Goal: Task Accomplishment & Management: Manage account settings

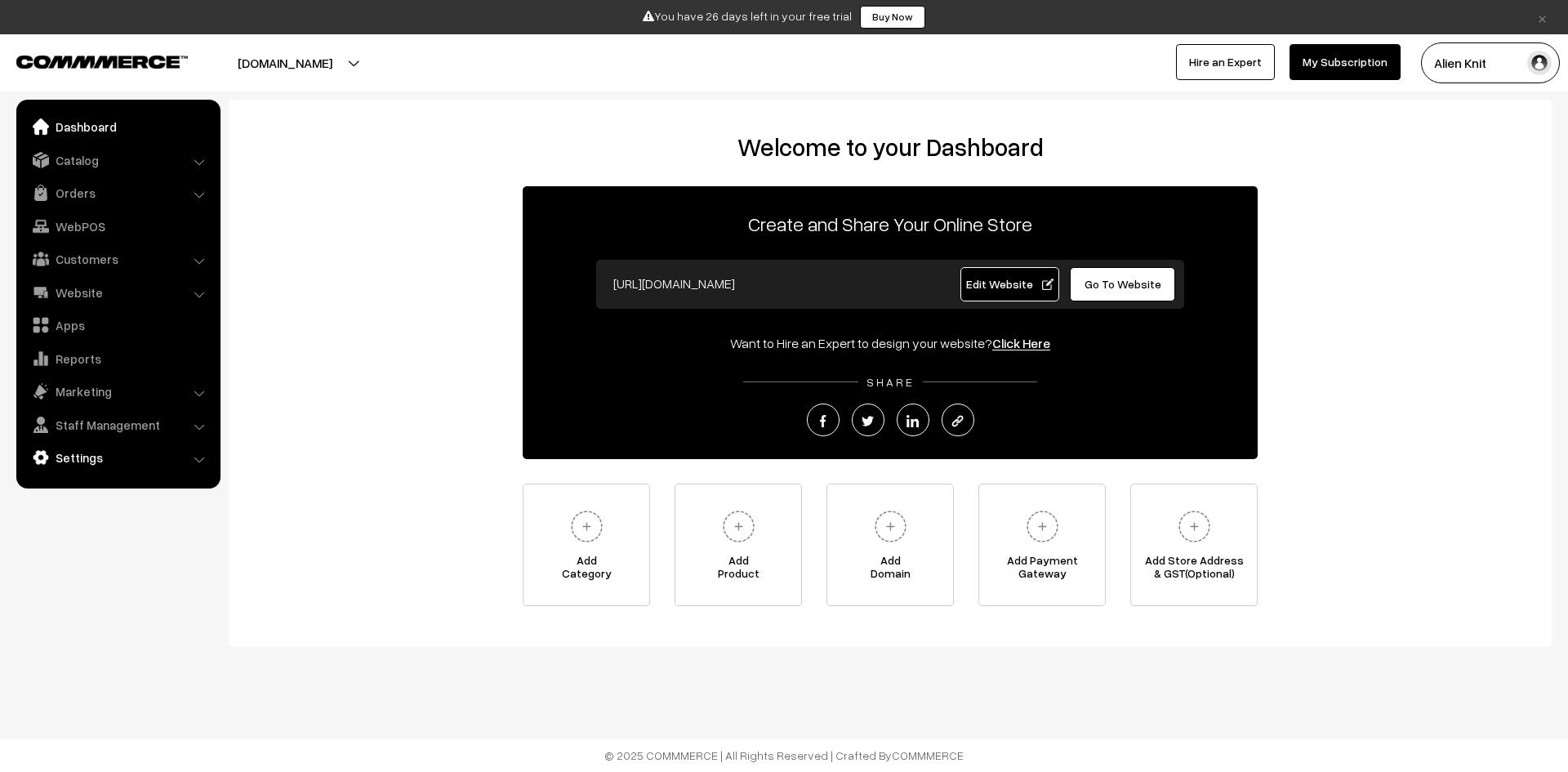
click at [128, 448] on link "Settings" at bounding box center [118, 458] width 195 height 29
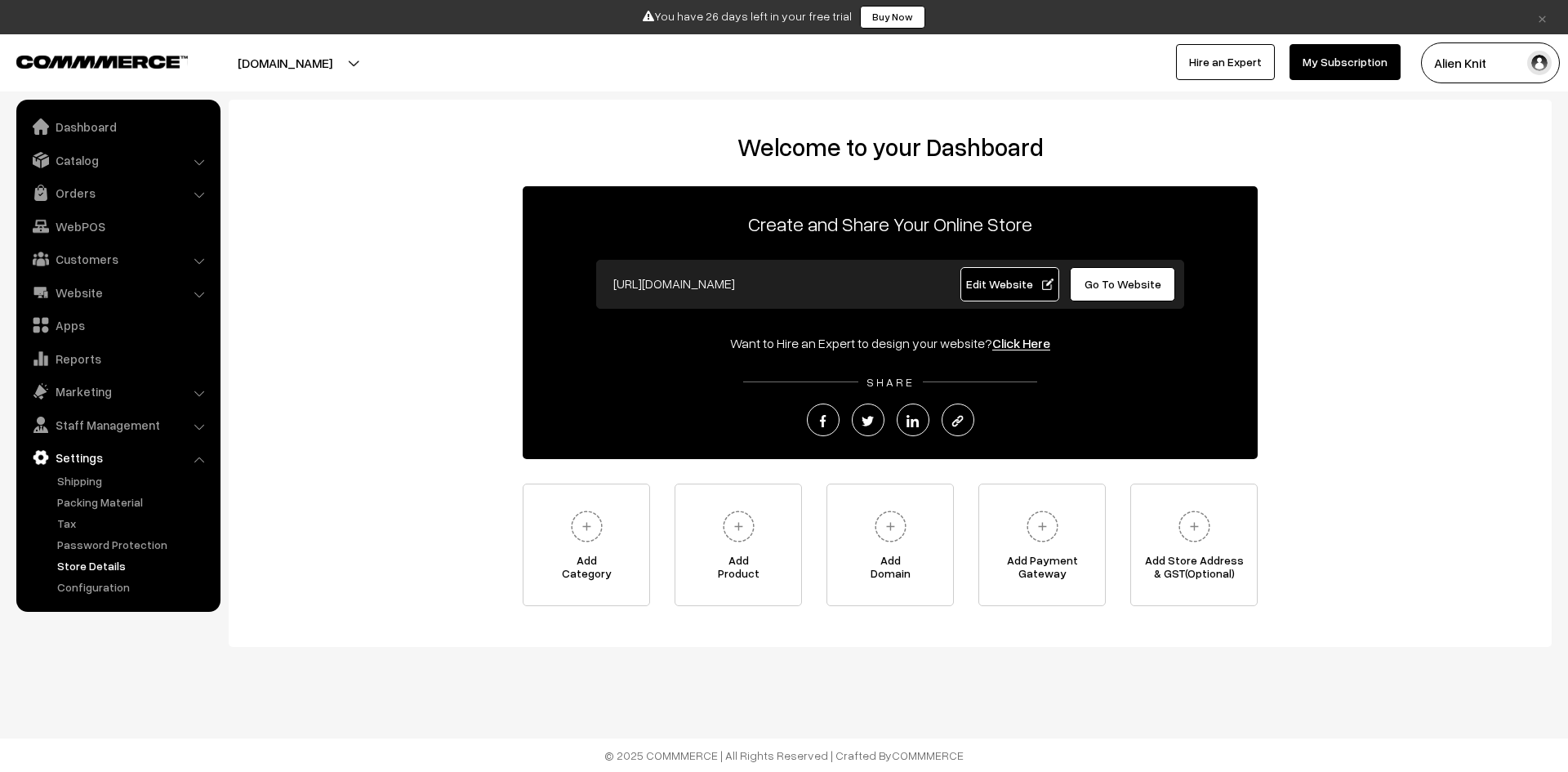
click at [120, 568] on link "Store Details" at bounding box center [134, 565] width 162 height 17
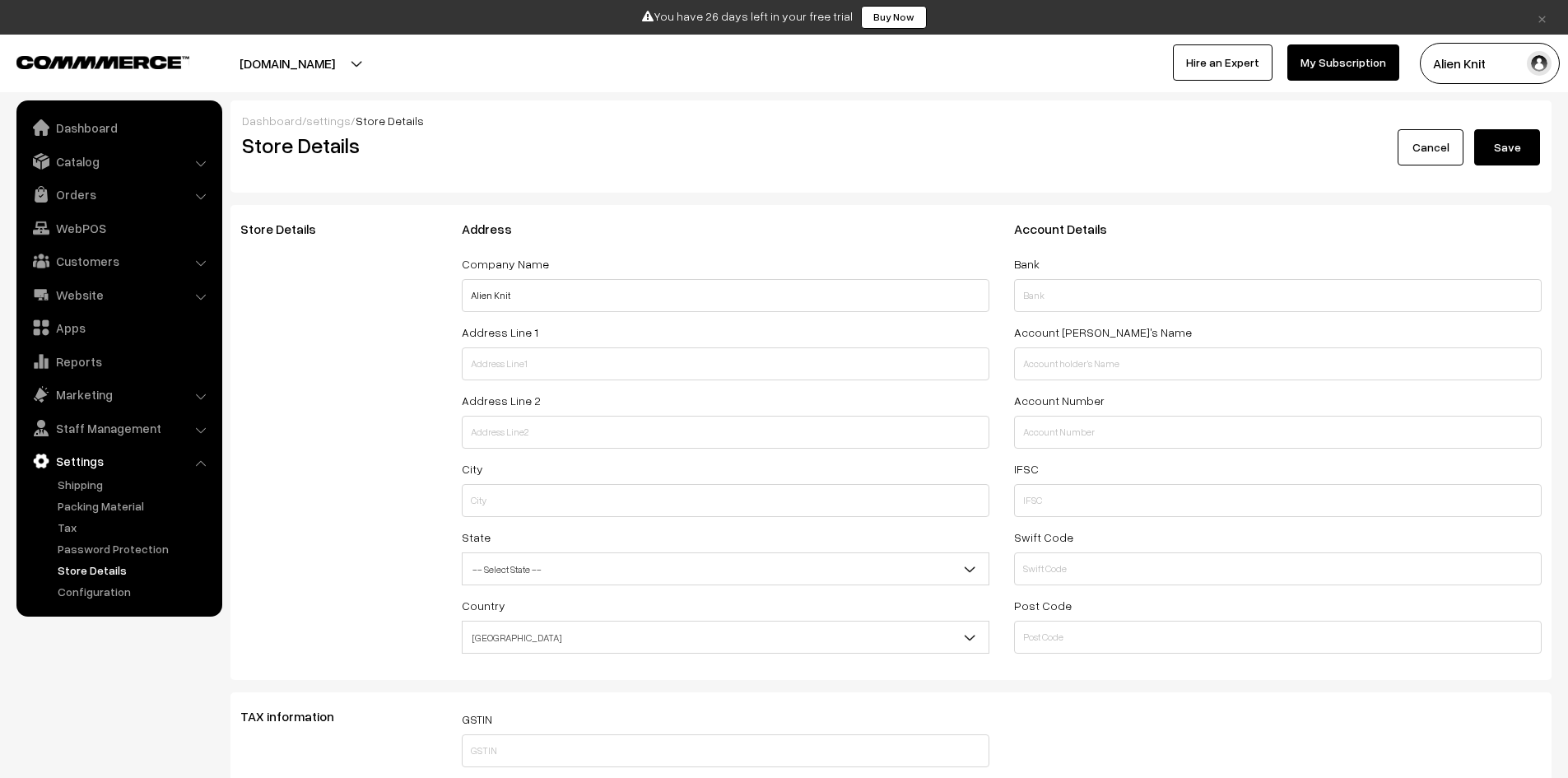
select select "99"
click at [106, 592] on link "Configuration" at bounding box center [135, 591] width 163 height 17
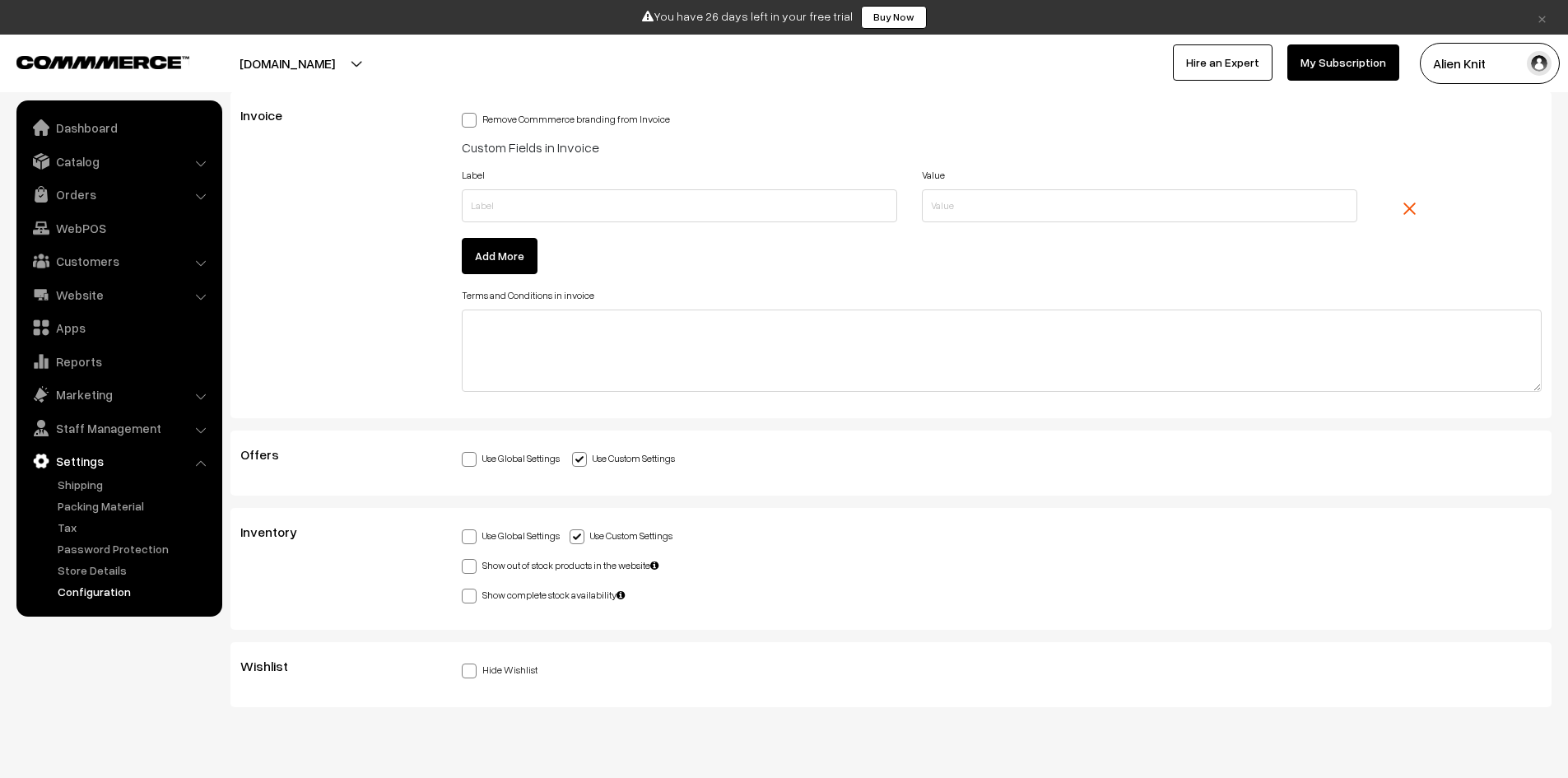
scroll to position [4199, 0]
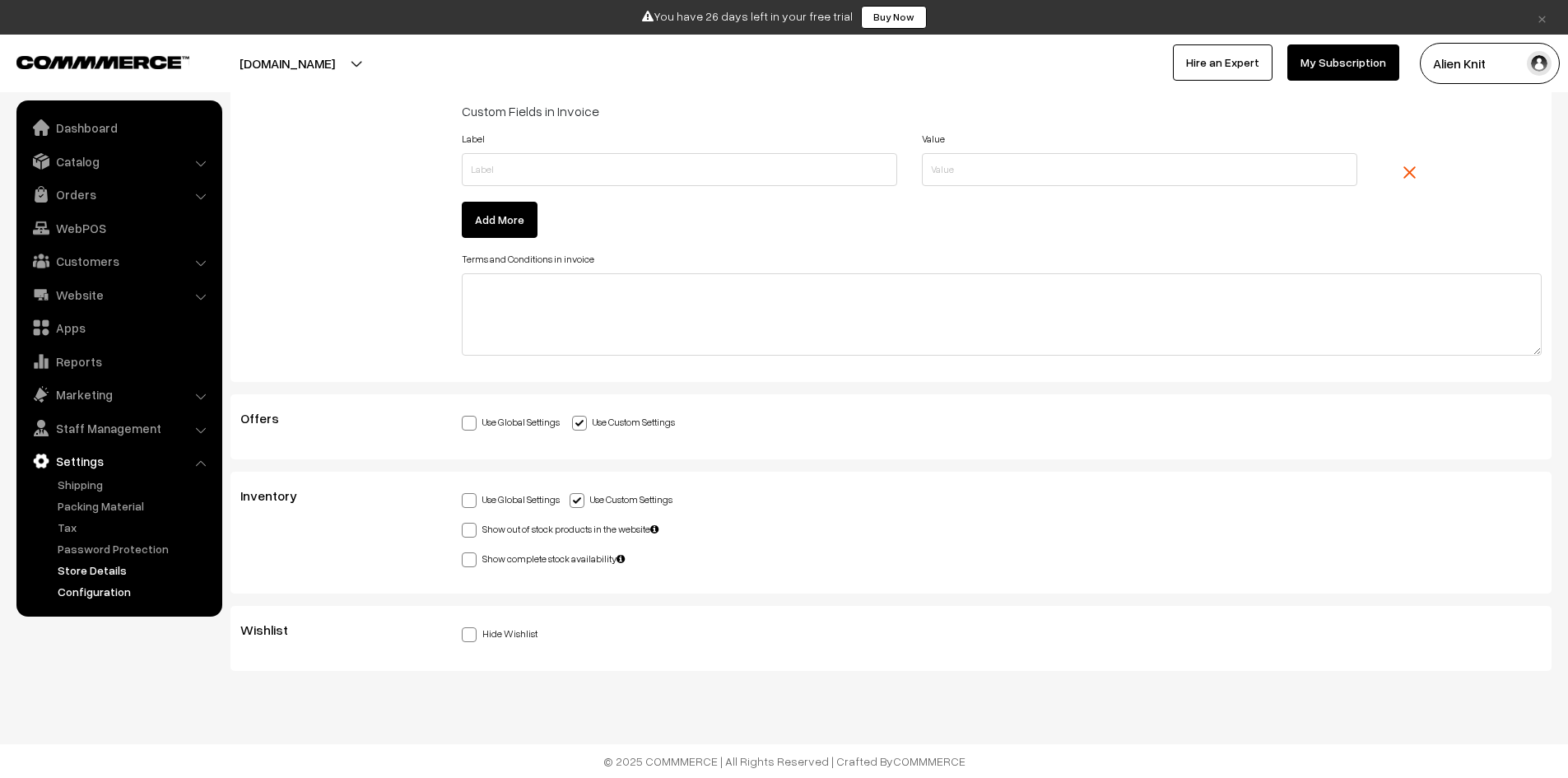
click at [108, 562] on link "Store Details" at bounding box center [135, 570] width 163 height 17
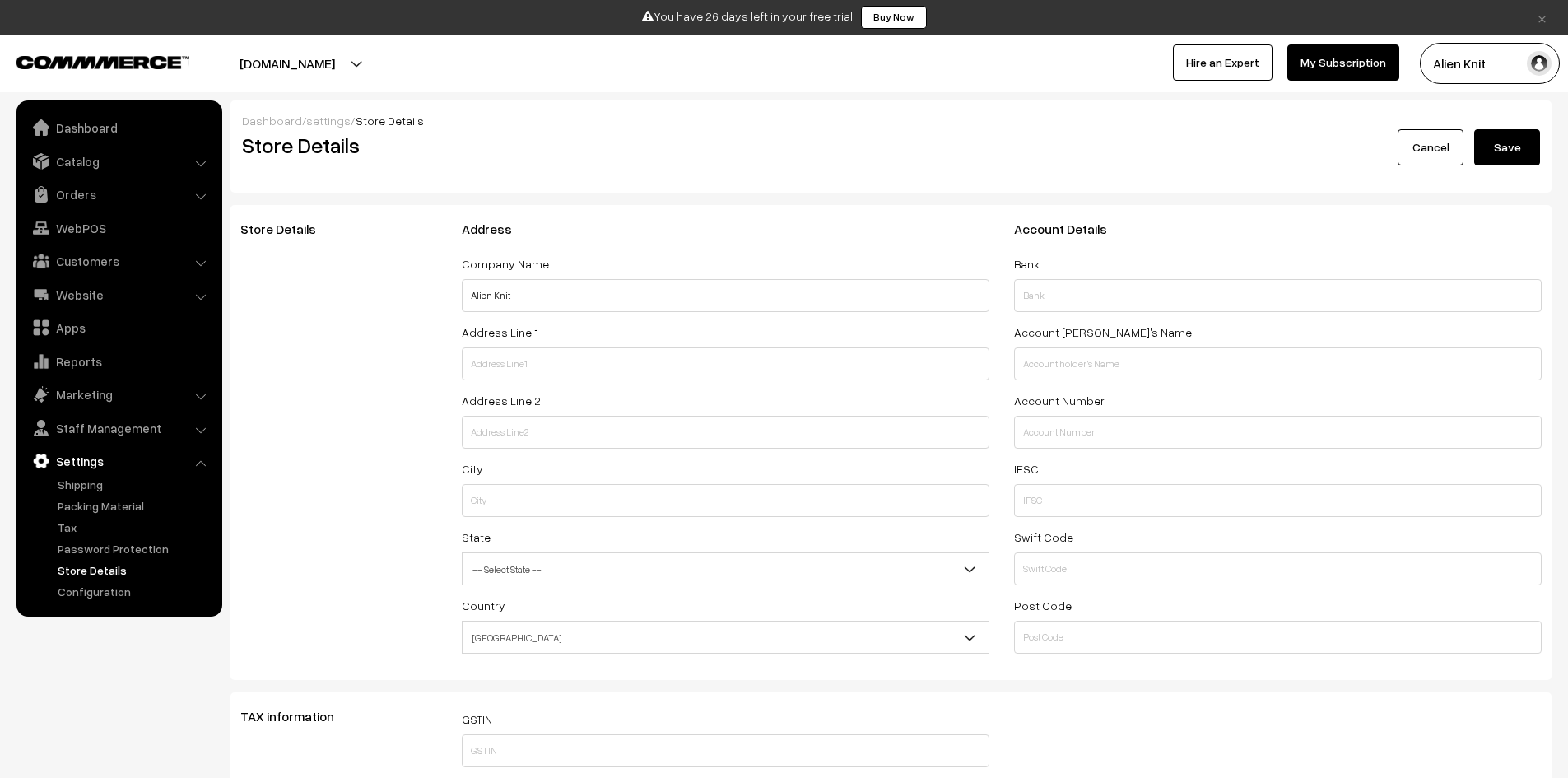
select select "99"
click at [155, 119] on link "Dashboard" at bounding box center [119, 128] width 196 height 29
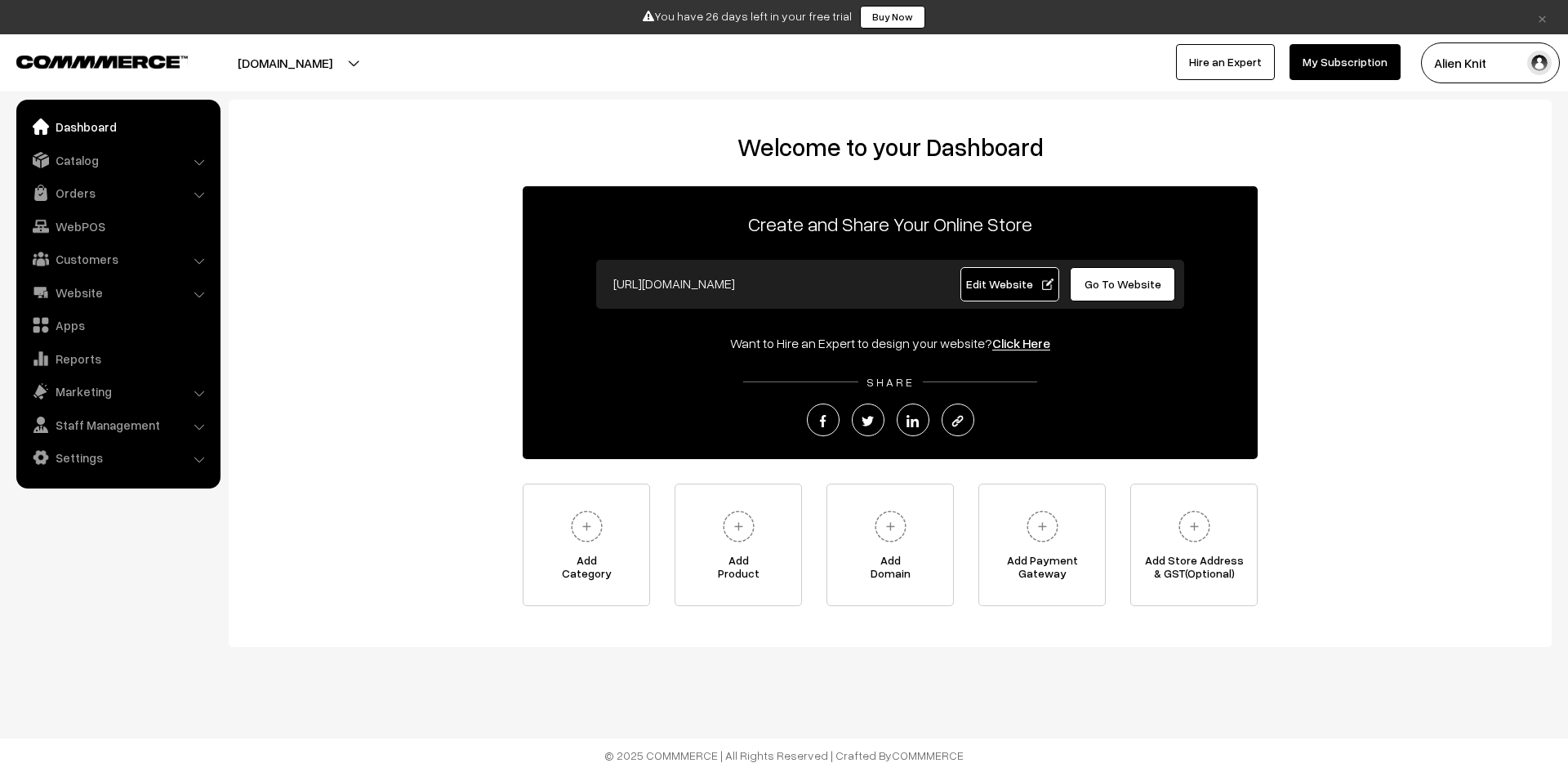
click at [1553, 61] on button "Alien Knit" at bounding box center [1490, 63] width 139 height 41
click at [1492, 183] on link "Support" at bounding box center [1490, 186] width 139 height 36
click at [440, 337] on div "Welcome to your Dashboard Create and Share Your Online Store https://alien-knit…" at bounding box center [890, 369] width 1291 height 474
click at [146, 455] on link "Settings" at bounding box center [118, 458] width 195 height 29
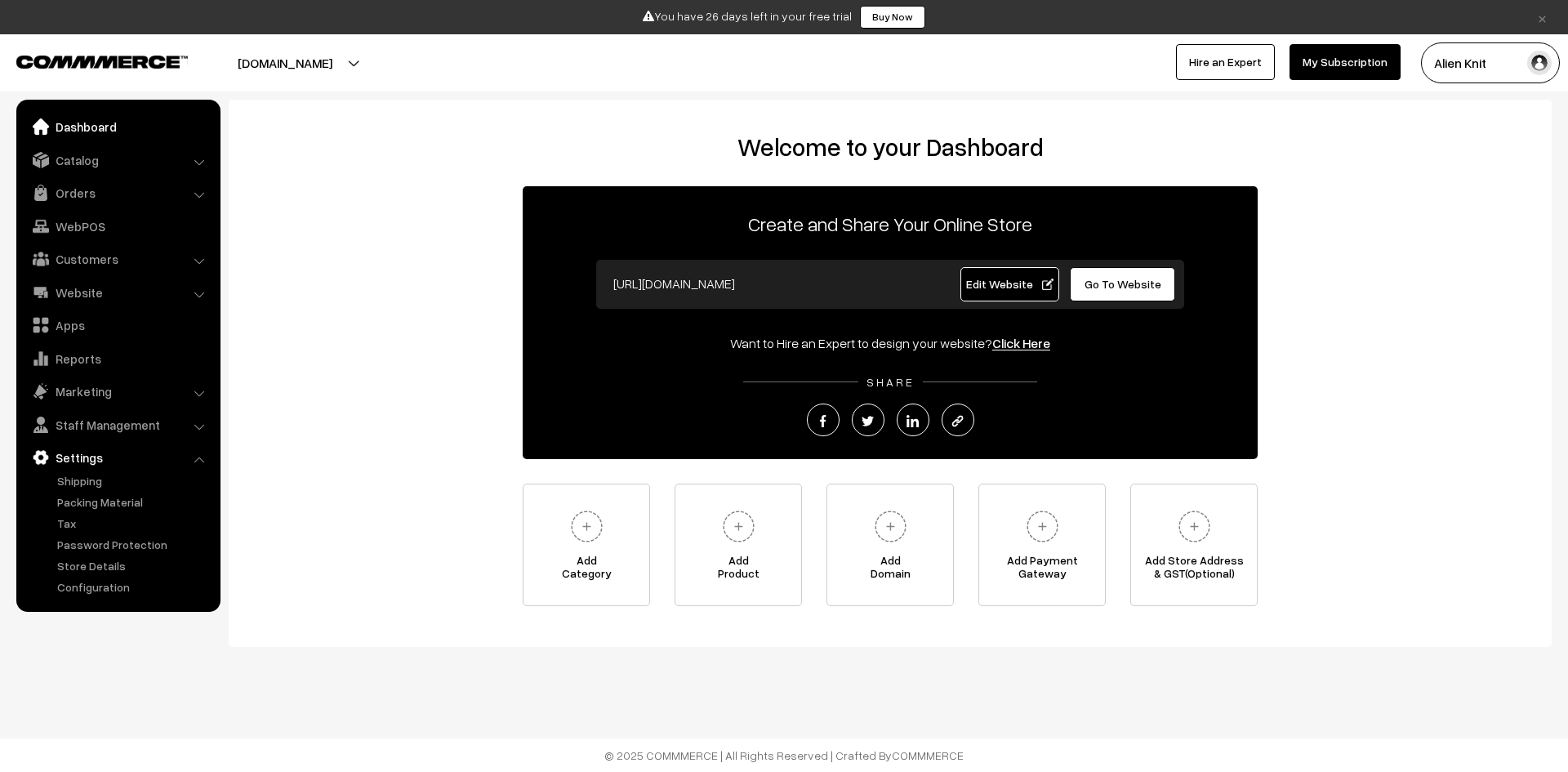
click at [133, 132] on link "Dashboard" at bounding box center [118, 127] width 195 height 29
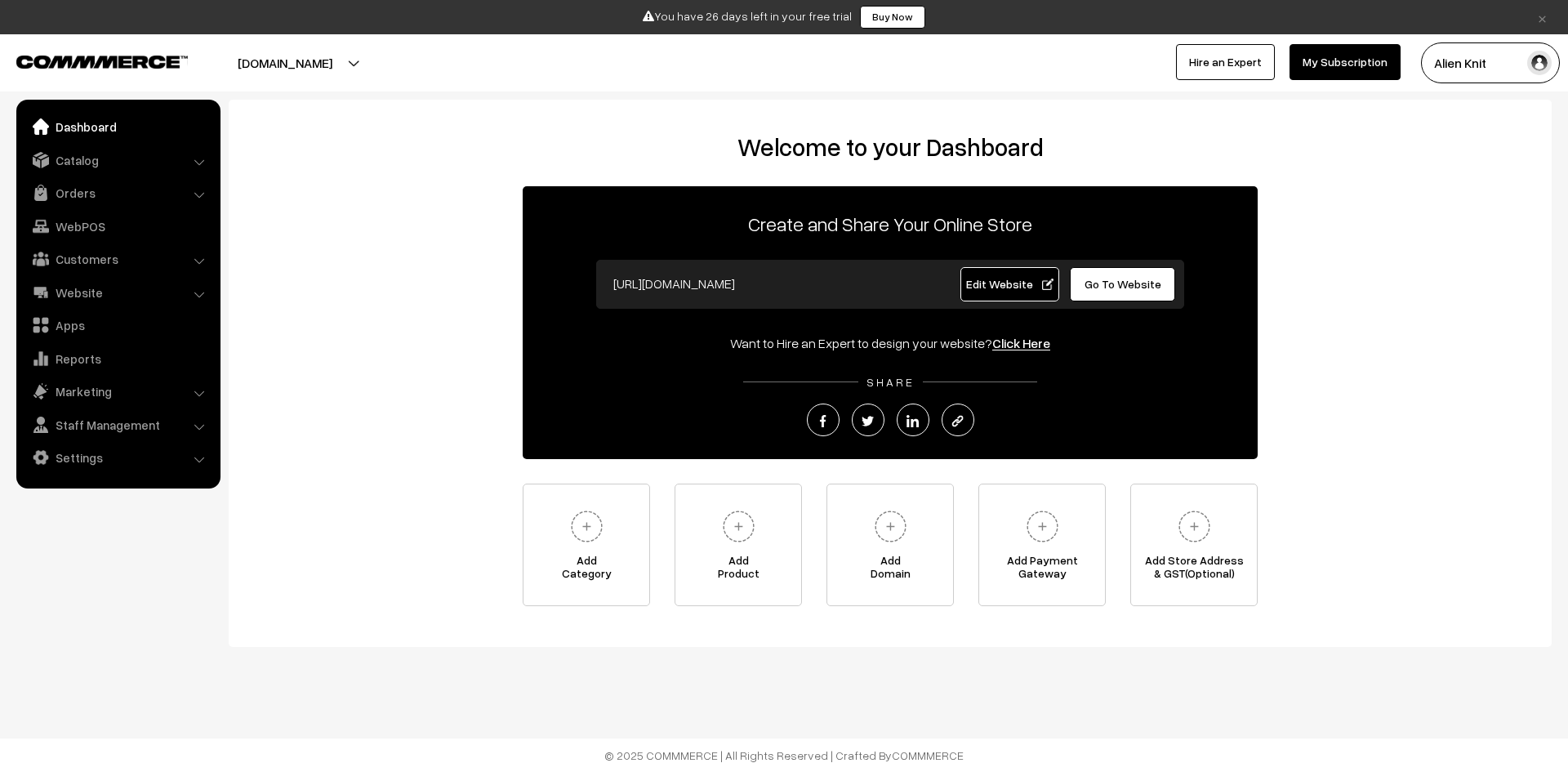
click at [1112, 283] on span "Go To Website" at bounding box center [1123, 284] width 77 height 14
click at [336, 58] on button "[DOMAIN_NAME]" at bounding box center [284, 63] width 209 height 41
click at [154, 288] on link "Website" at bounding box center [118, 293] width 195 height 29
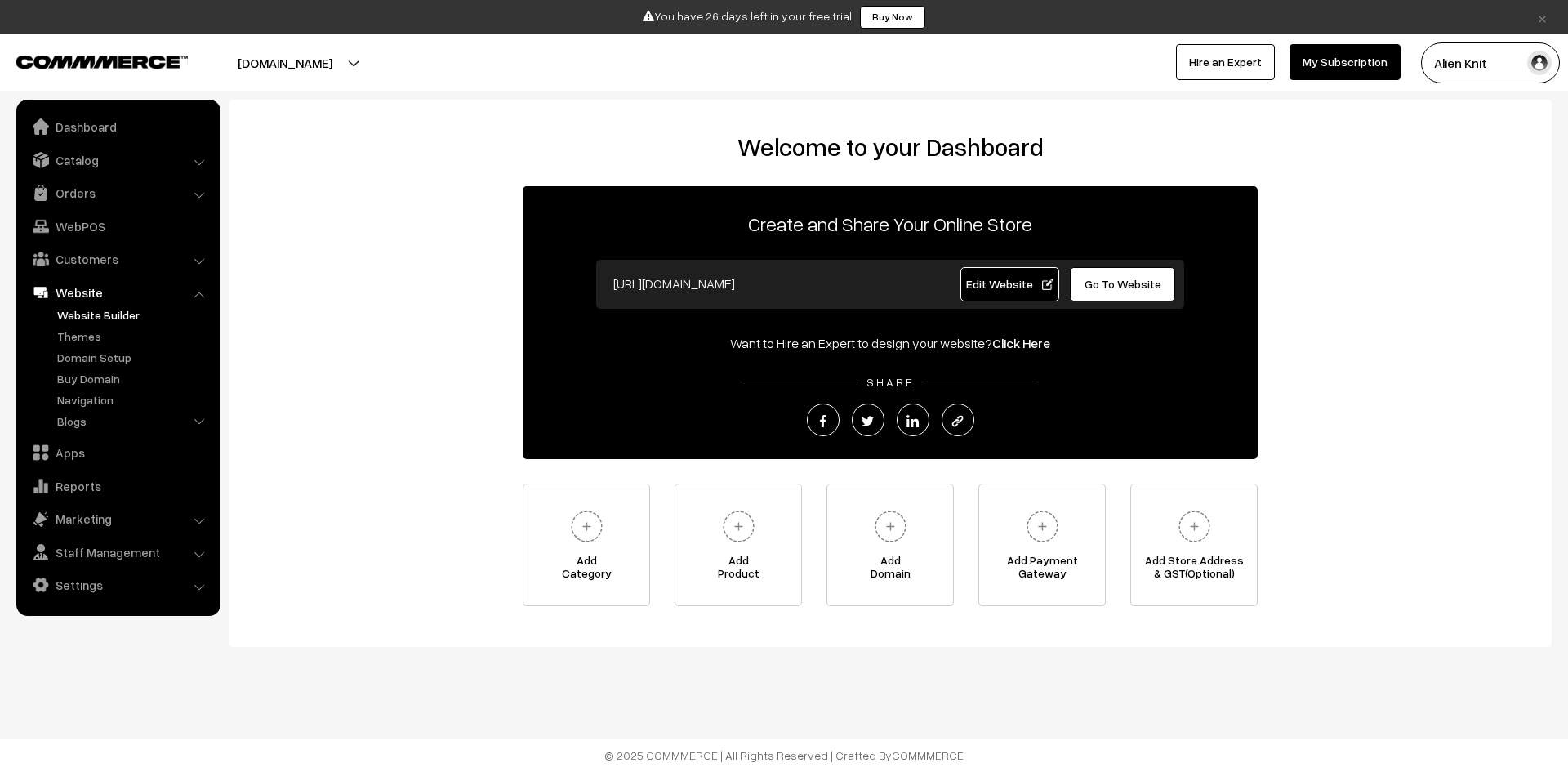
click at [120, 310] on link "Website Builder" at bounding box center [134, 314] width 162 height 17
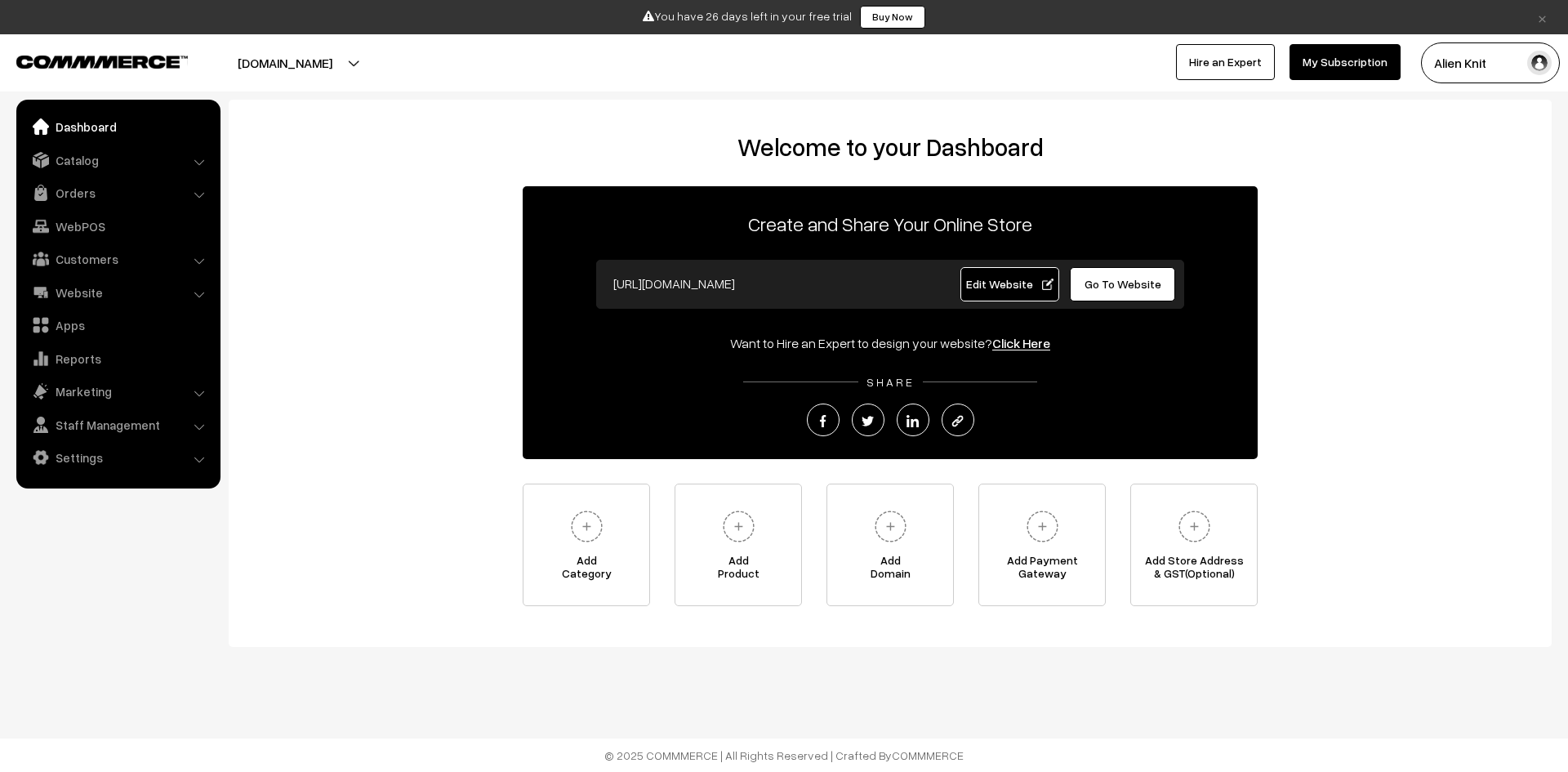
click at [187, 274] on ul "Dashboard Catalog" at bounding box center [118, 294] width 204 height 389
click at [206, 297] on link "Website" at bounding box center [118, 293] width 195 height 29
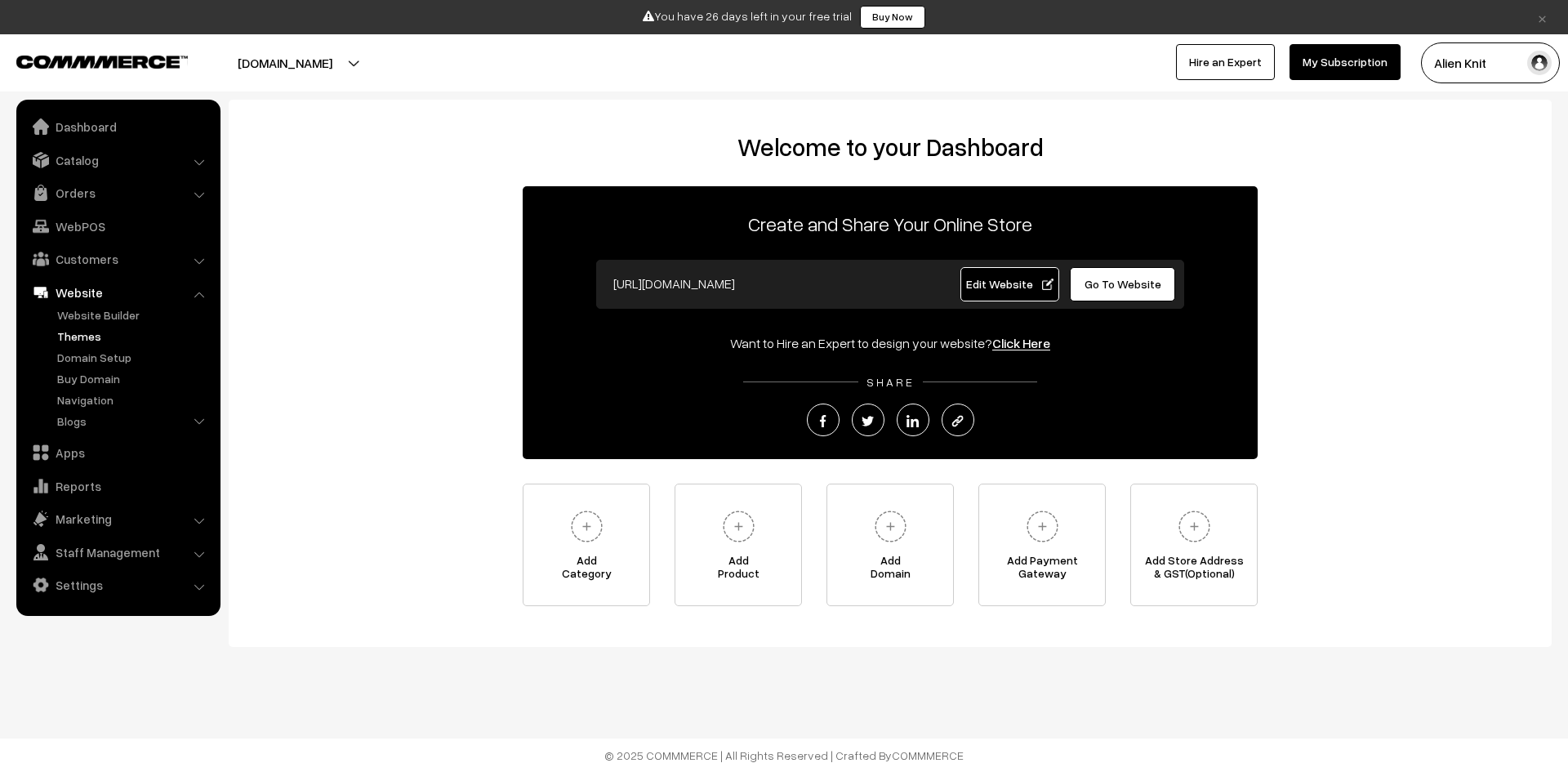
click at [113, 342] on link "Themes" at bounding box center [134, 336] width 162 height 17
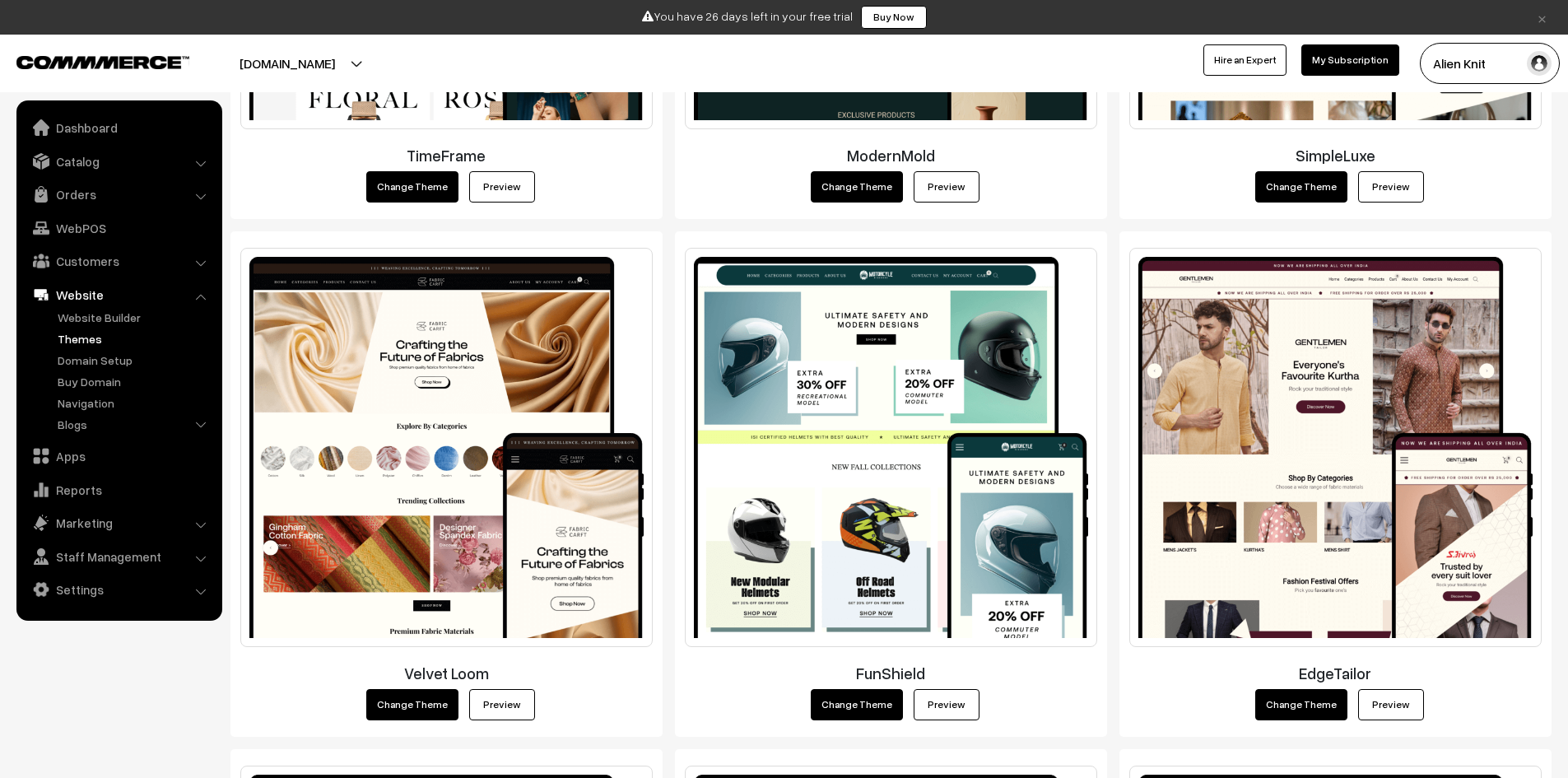
scroll to position [2306, 0]
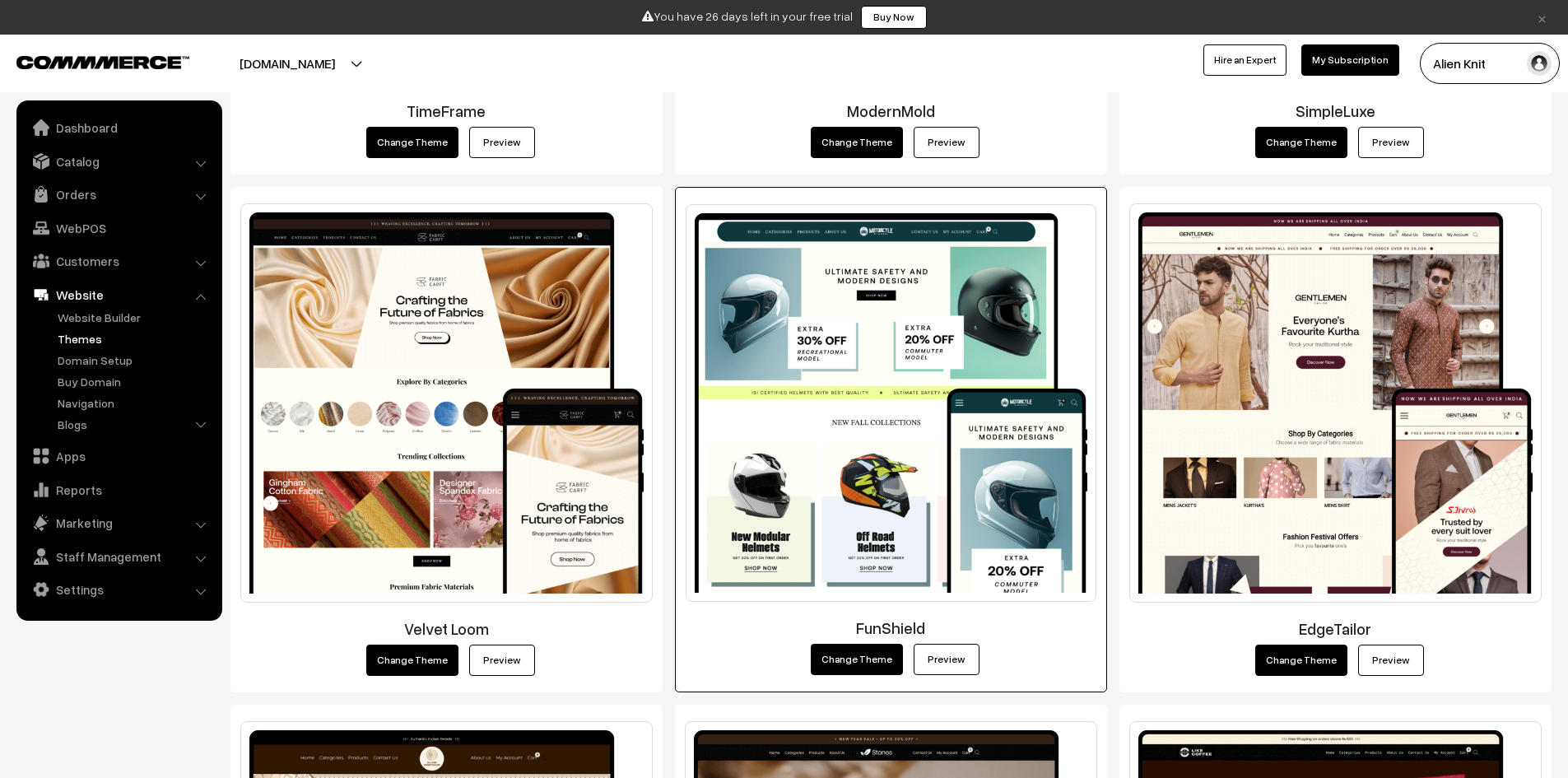
click at [944, 657] on link "Preview" at bounding box center [946, 659] width 66 height 31
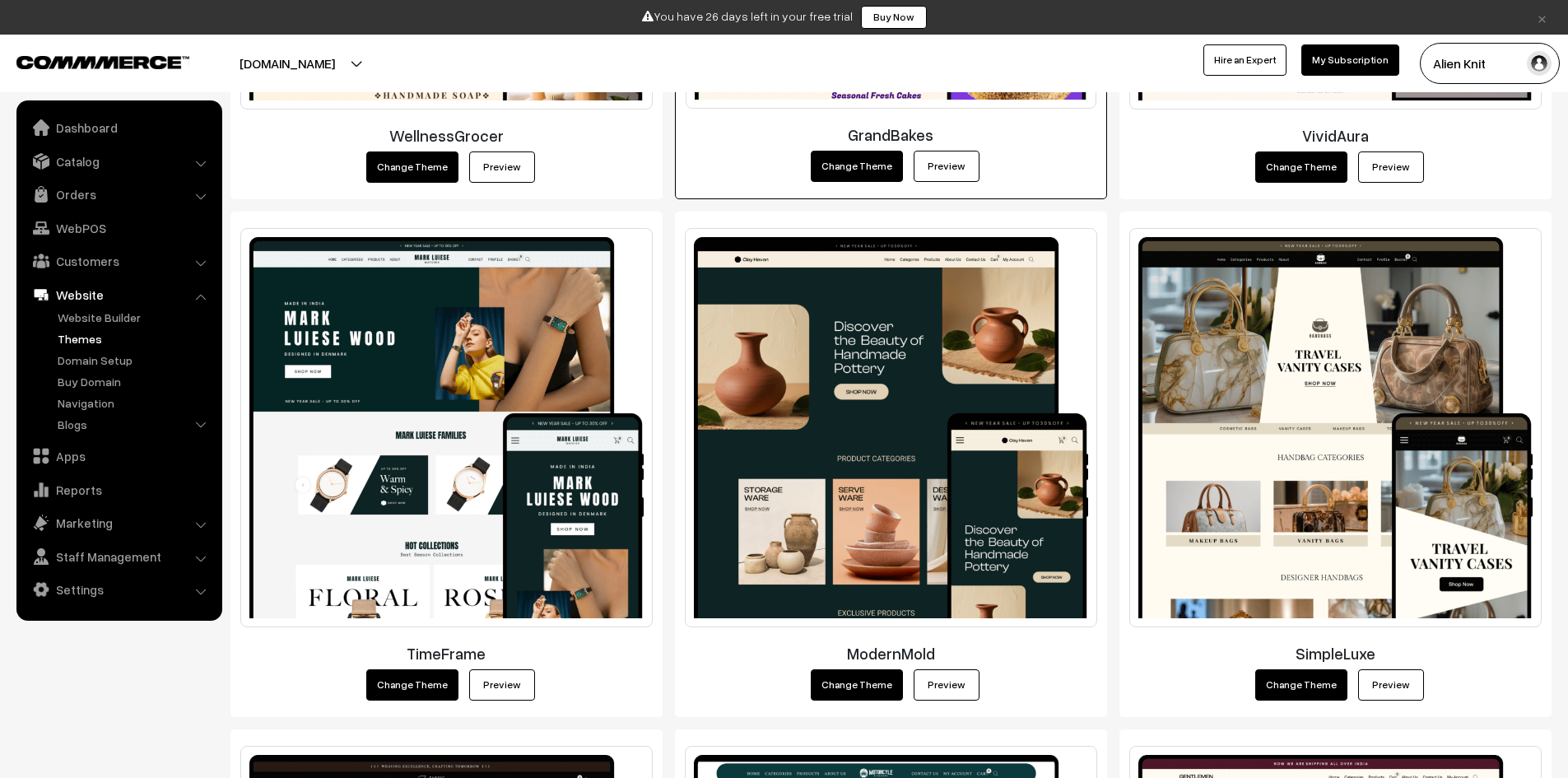
scroll to position [1856, 0]
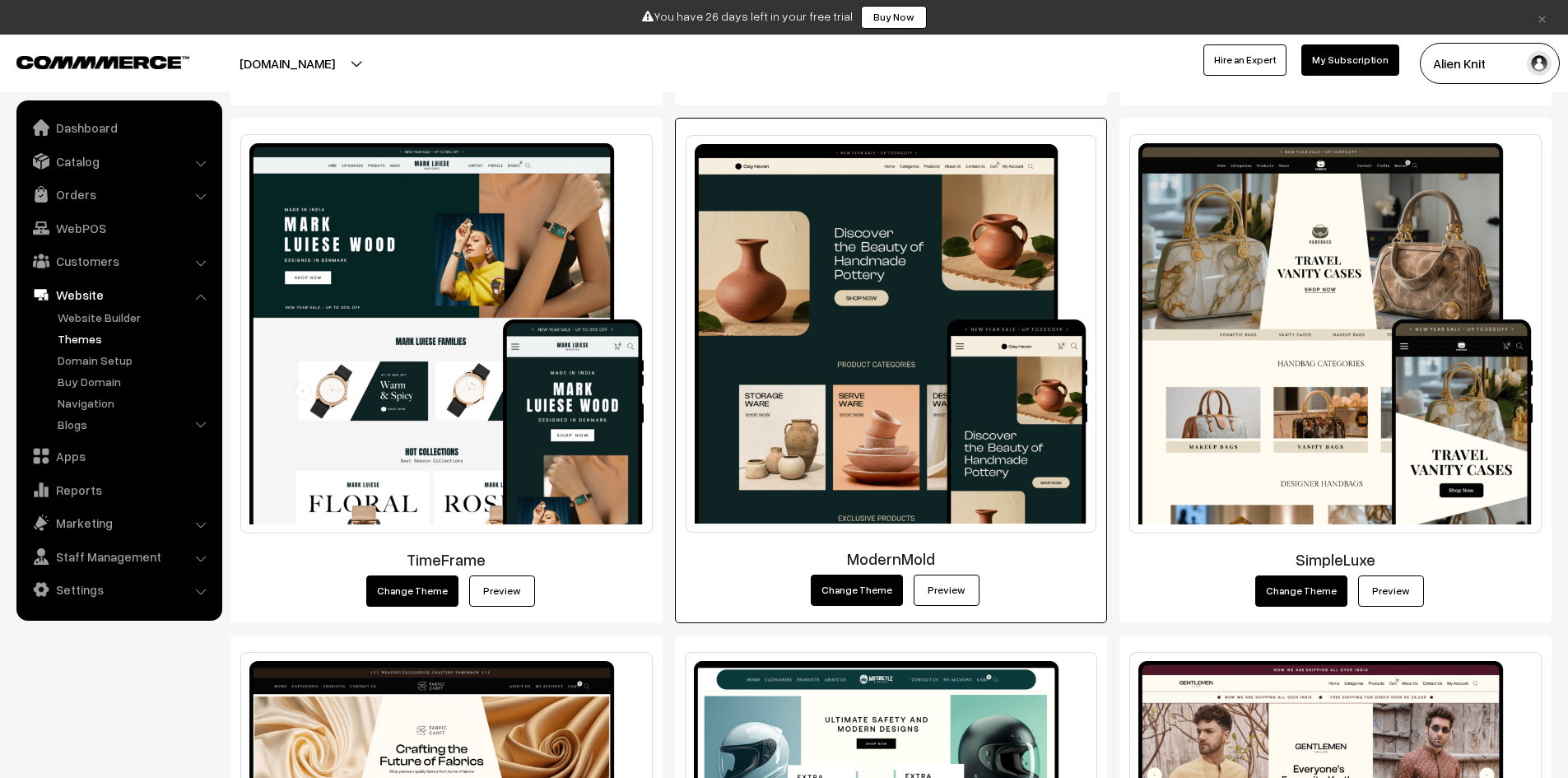
click at [923, 578] on link "Preview" at bounding box center [946, 590] width 66 height 31
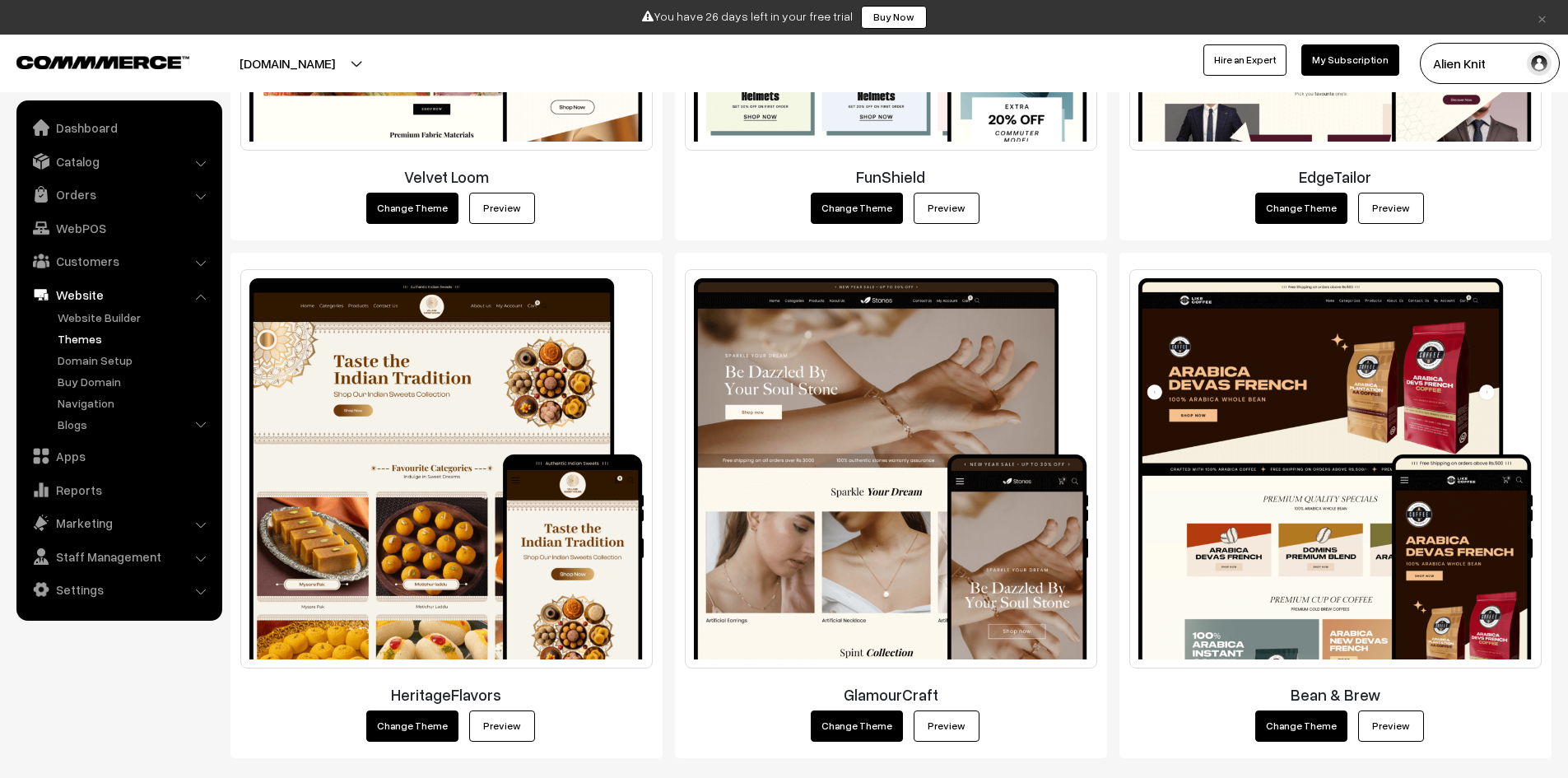
scroll to position [2845, 0]
